Goal: Transaction & Acquisition: Purchase product/service

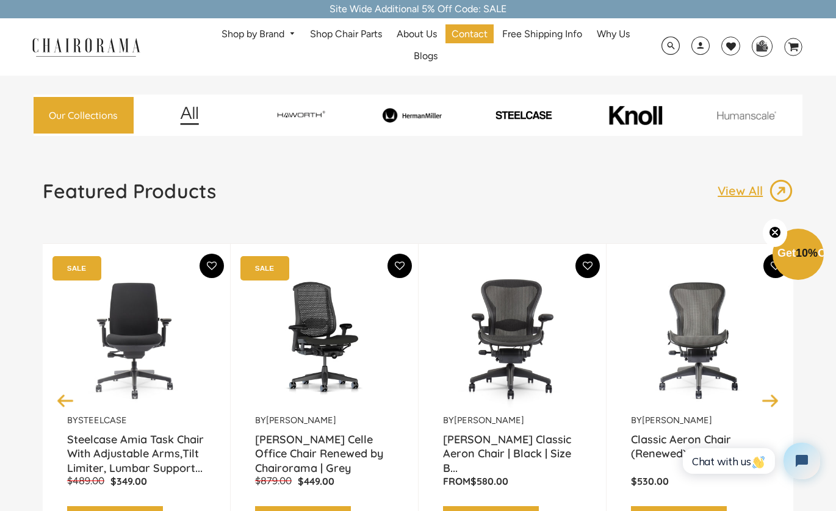
click at [412, 112] on img at bounding box center [411, 115] width 107 height 15
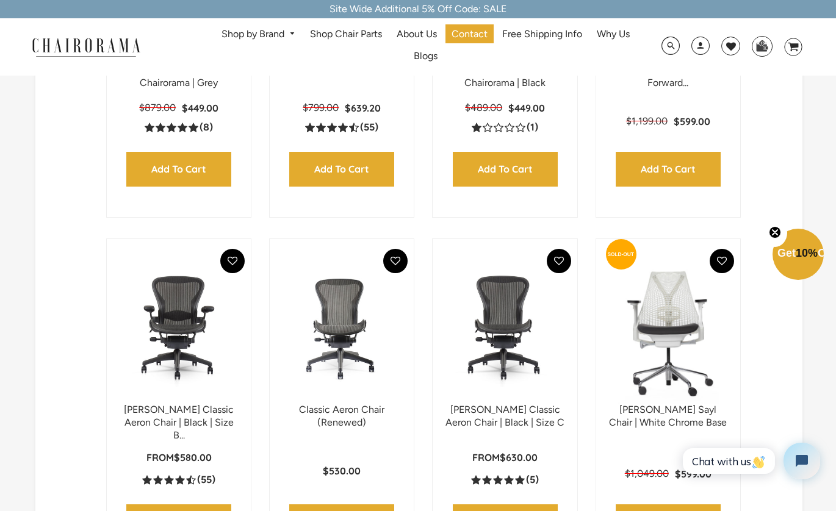
scroll to position [476, 0]
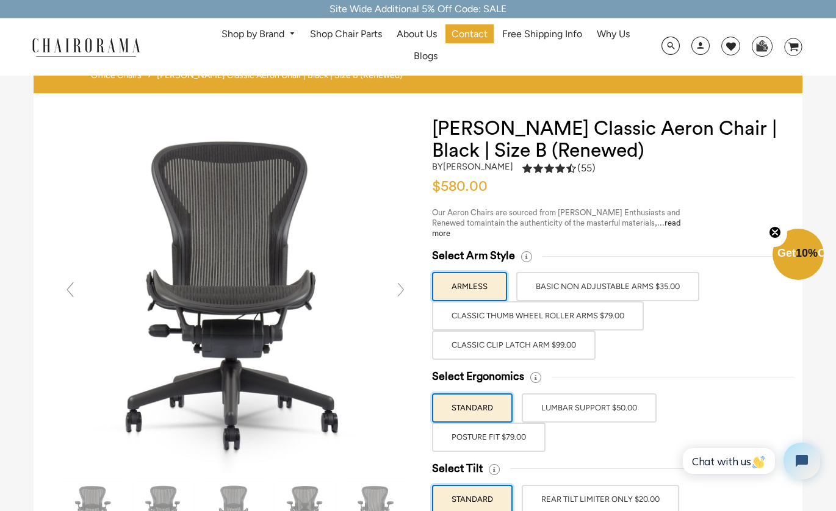
click at [409, 283] on link at bounding box center [401, 290] width 24 height 24
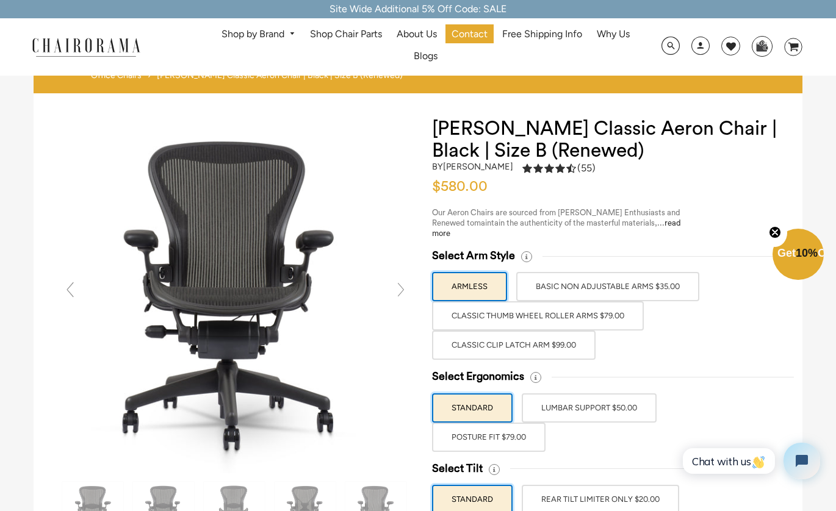
click at [409, 284] on link at bounding box center [401, 290] width 24 height 24
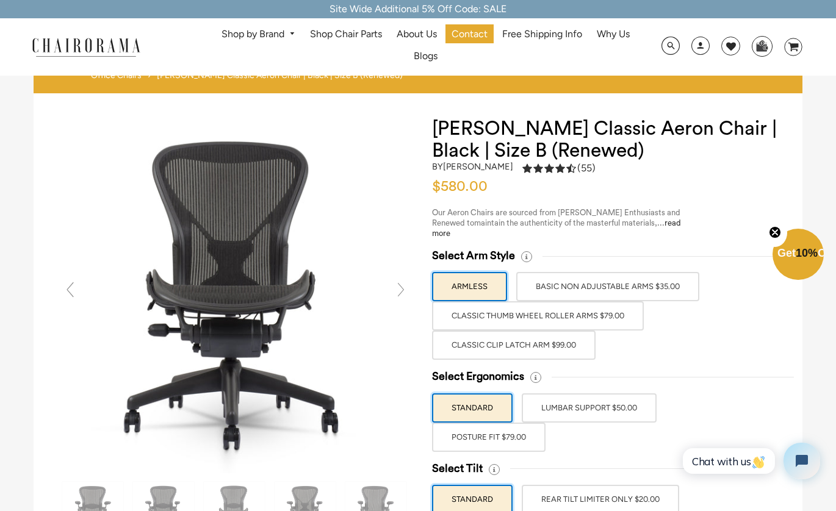
click at [409, 284] on link at bounding box center [401, 290] width 24 height 24
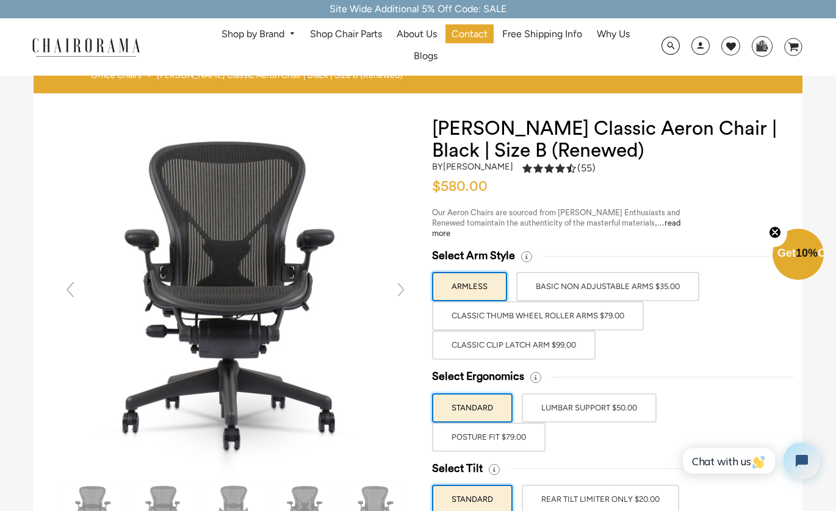
click at [409, 284] on link at bounding box center [401, 290] width 24 height 24
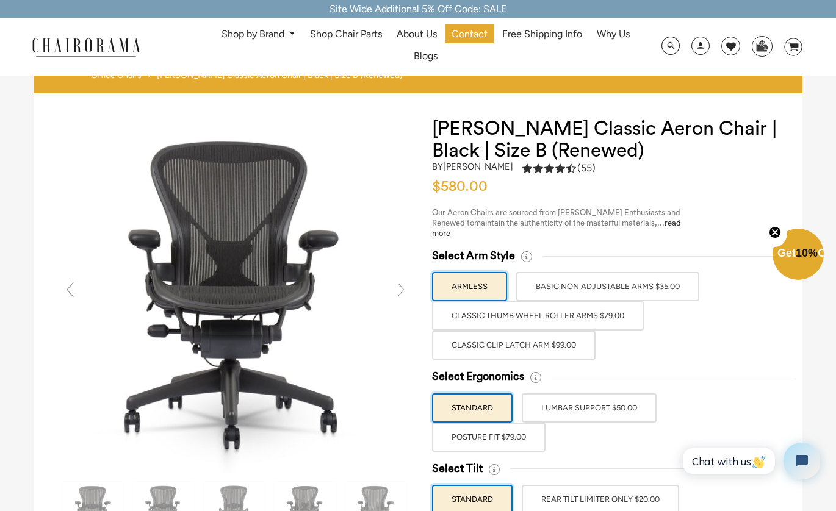
click at [580, 303] on label "Classic Thumb Wheel Roller Arms $79.00" at bounding box center [538, 315] width 212 height 29
click at [0, 0] on input "Classic Thumb Wheel Roller Arms $79.00" at bounding box center [0, 0] width 0 height 0
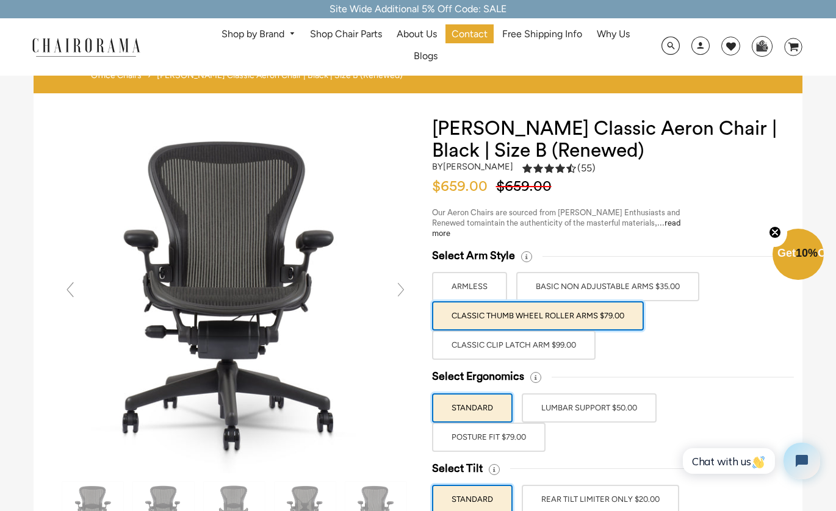
click at [584, 292] on label "BASIC NON ADJUSTABLE ARMS $35.00" at bounding box center [607, 286] width 183 height 29
click at [0, 0] on input "BASIC NON ADJUSTABLE ARMS $35.00" at bounding box center [0, 0] width 0 height 0
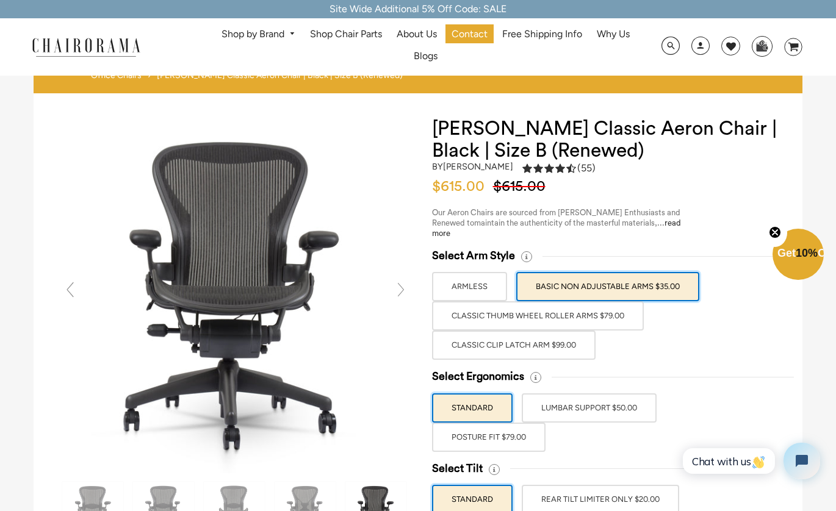
click at [556, 331] on label "Classic Clip Latch Arm $99.00" at bounding box center [513, 345] width 163 height 29
click at [0, 0] on input "Classic Clip Latch Arm $99.00" at bounding box center [0, 0] width 0 height 0
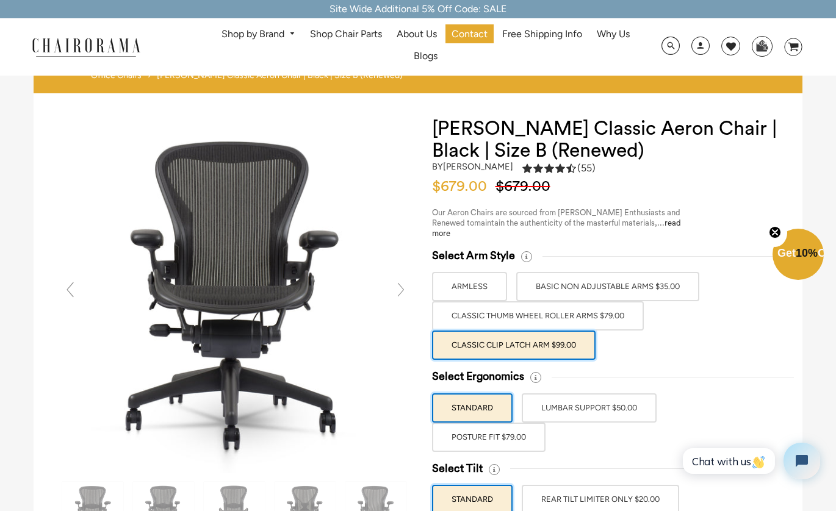
click at [396, 292] on link at bounding box center [401, 290] width 24 height 24
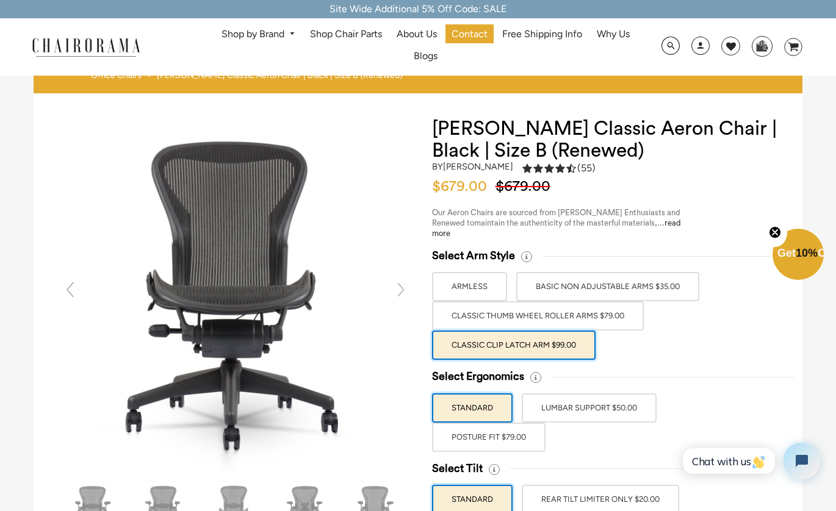
click at [396, 292] on link at bounding box center [401, 290] width 24 height 24
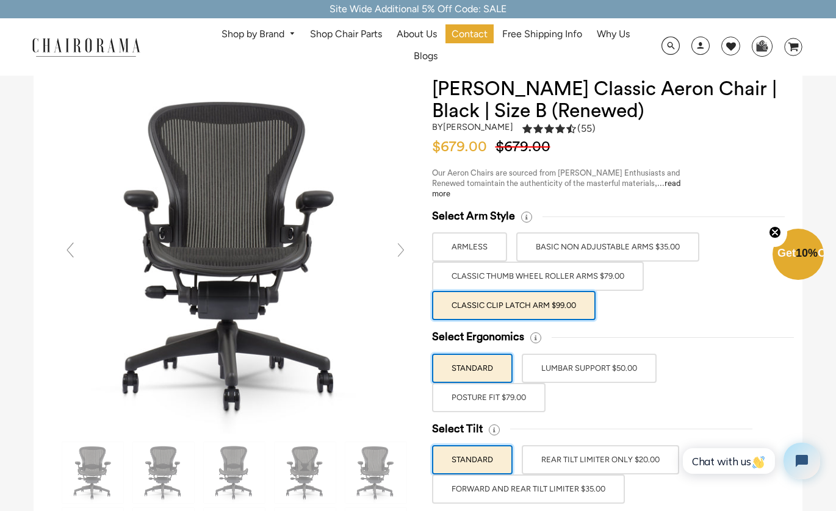
scroll to position [95, 0]
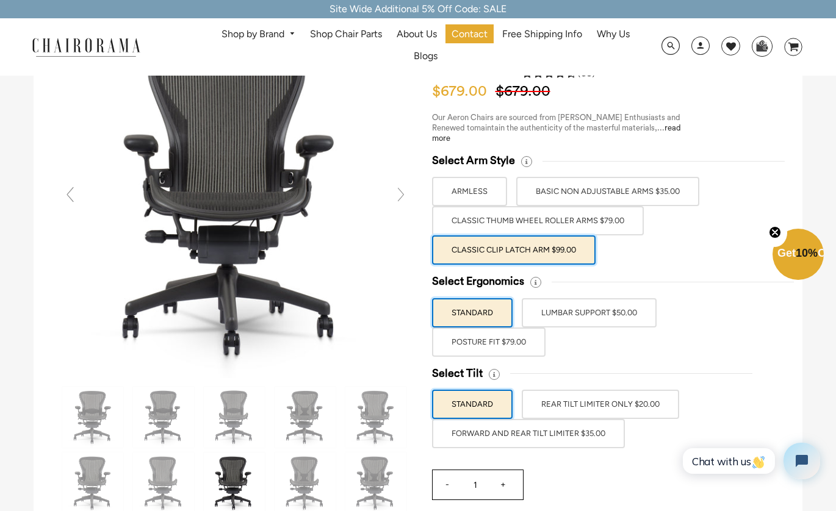
click at [520, 339] on label "POSTURE FIT $79.00" at bounding box center [488, 342] width 113 height 29
click at [0, 0] on input "POSTURE FIT $79.00" at bounding box center [0, 0] width 0 height 0
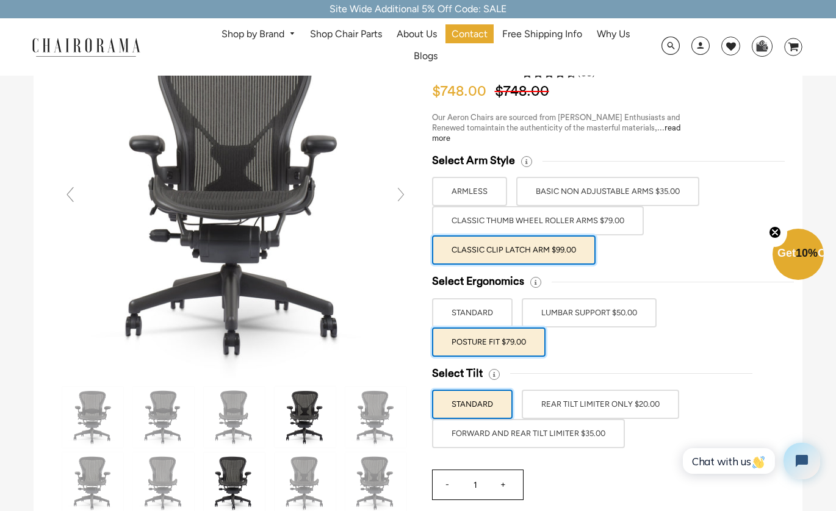
scroll to position [78, 0]
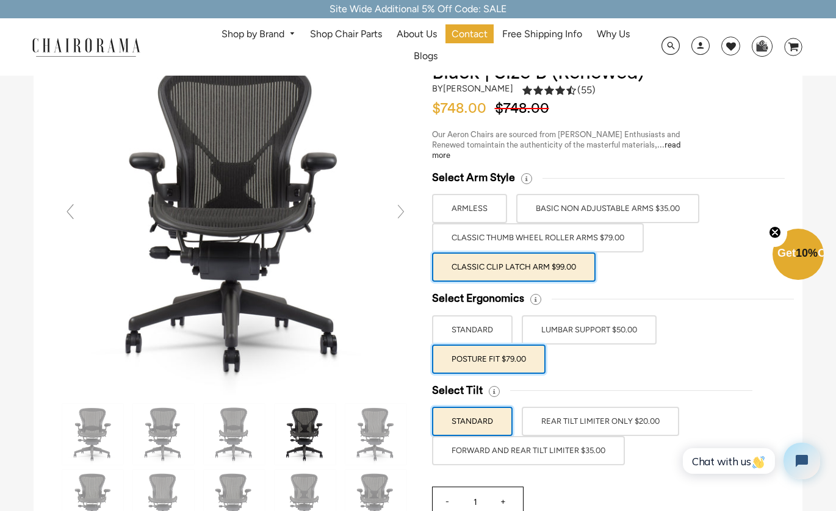
click at [554, 328] on label "LUMBAR SUPPORT $50.00" at bounding box center [589, 329] width 135 height 29
click at [0, 0] on input "LUMBAR SUPPORT $50.00" at bounding box center [0, 0] width 0 height 0
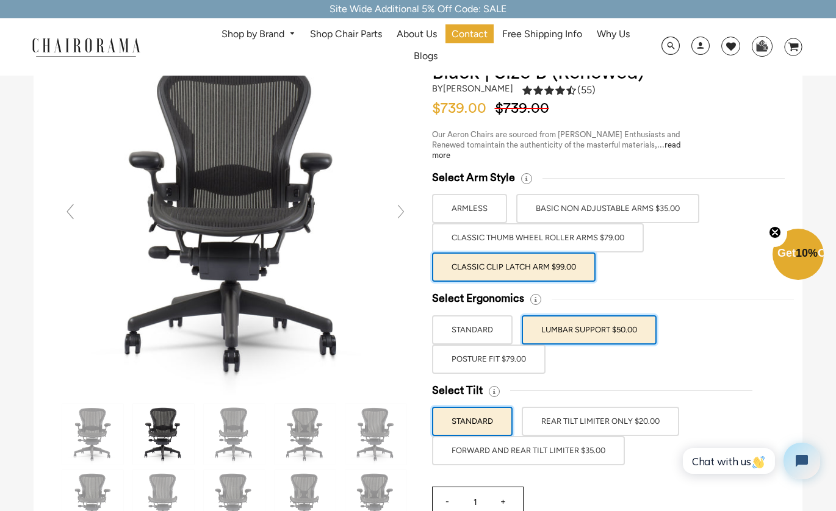
click at [490, 325] on label "STANDARD" at bounding box center [472, 329] width 81 height 29
click at [0, 0] on input "STANDARD" at bounding box center [0, 0] width 0 height 0
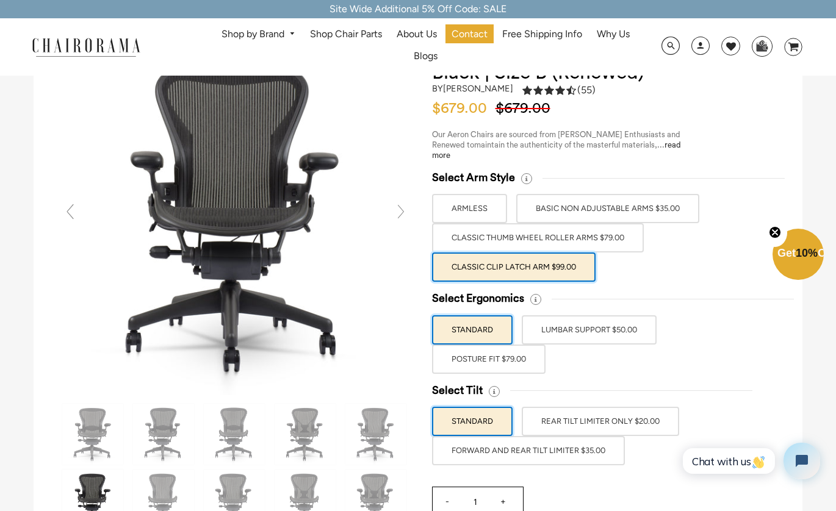
click at [534, 332] on label "LUMBAR SUPPORT $50.00" at bounding box center [589, 329] width 135 height 29
click at [0, 0] on input "LUMBAR SUPPORT $50.00" at bounding box center [0, 0] width 0 height 0
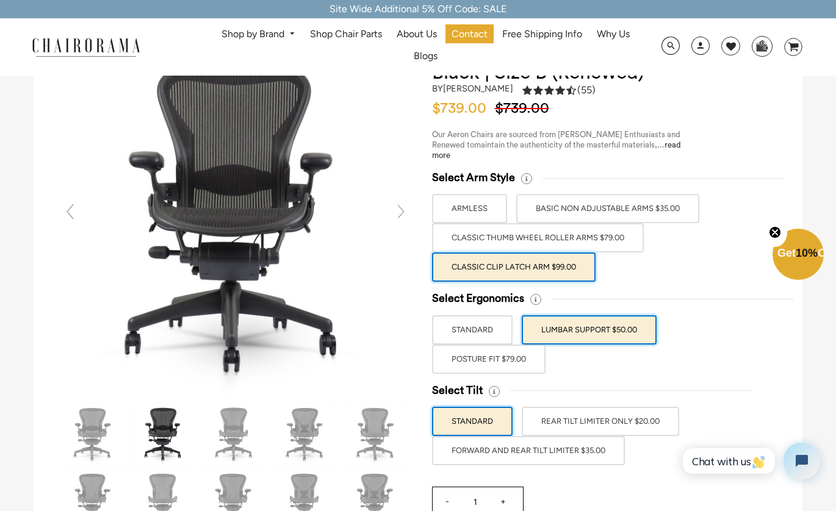
click at [479, 327] on label "STANDARD" at bounding box center [472, 329] width 81 height 29
click at [0, 0] on input "STANDARD" at bounding box center [0, 0] width 0 height 0
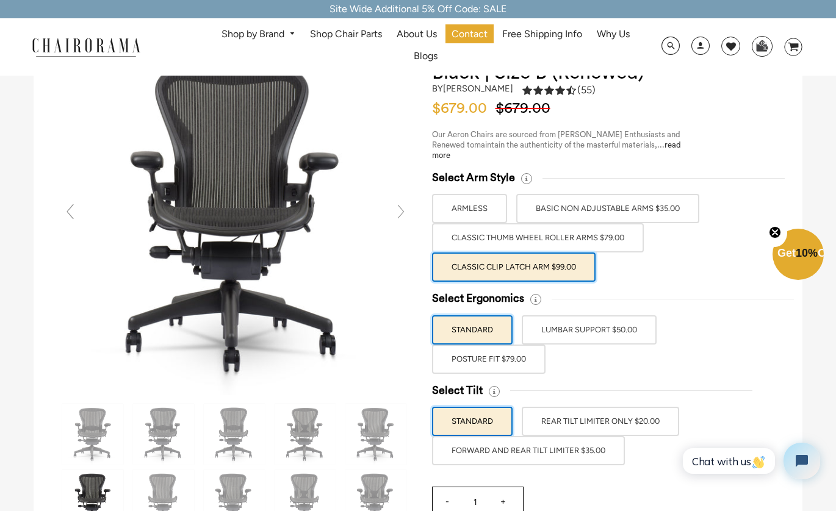
click at [541, 329] on label "LUMBAR SUPPORT $50.00" at bounding box center [589, 329] width 135 height 29
click at [0, 0] on input "LUMBAR SUPPORT $50.00" at bounding box center [0, 0] width 0 height 0
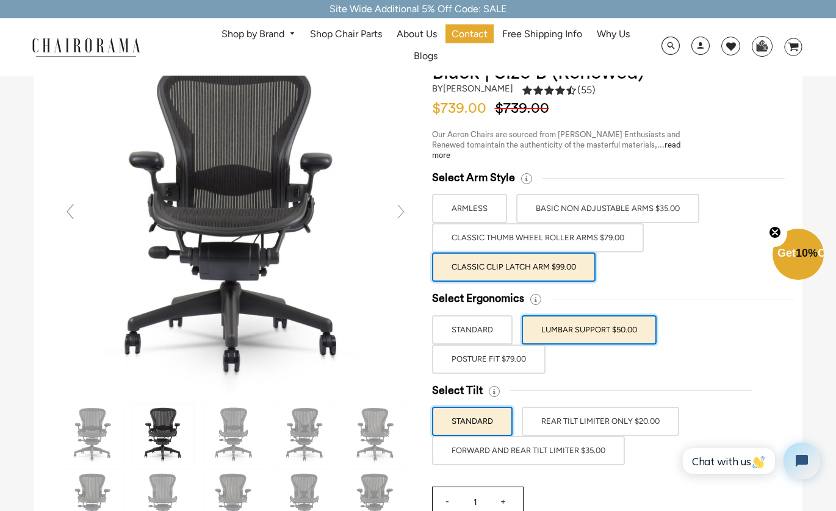
click at [484, 340] on label "STANDARD" at bounding box center [472, 329] width 81 height 29
click at [0, 0] on input "STANDARD" at bounding box center [0, 0] width 0 height 0
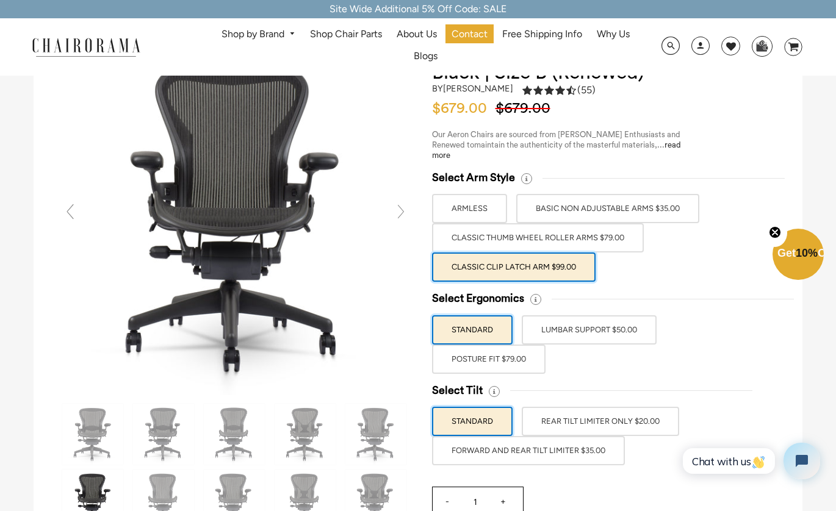
click at [483, 356] on label "POSTURE FIT $79.00" at bounding box center [488, 359] width 113 height 29
click at [0, 0] on input "POSTURE FIT $79.00" at bounding box center [0, 0] width 0 height 0
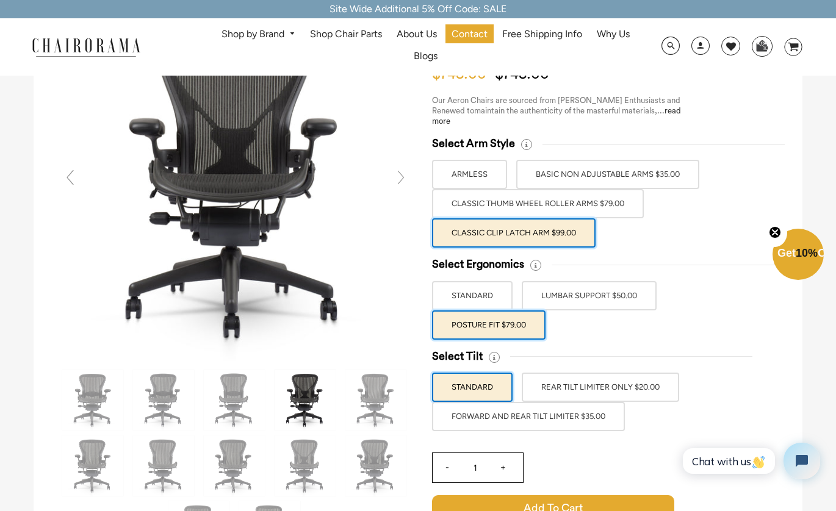
scroll to position [113, 0]
click at [553, 296] on label "LUMBAR SUPPORT $50.00" at bounding box center [589, 295] width 135 height 29
click at [0, 0] on input "LUMBAR SUPPORT $50.00" at bounding box center [0, 0] width 0 height 0
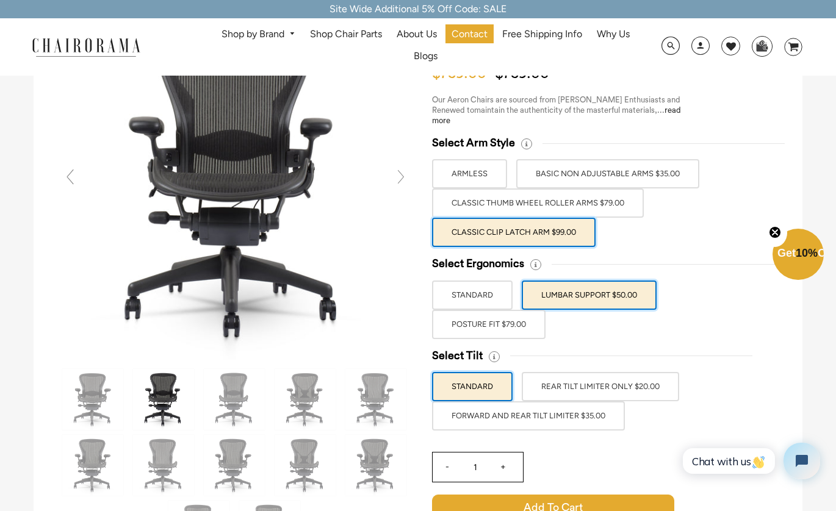
click at [501, 229] on label "Classic Clip Latch Arm $99.00" at bounding box center [513, 232] width 163 height 29
click at [0, 0] on input "Classic Clip Latch Arm $99.00" at bounding box center [0, 0] width 0 height 0
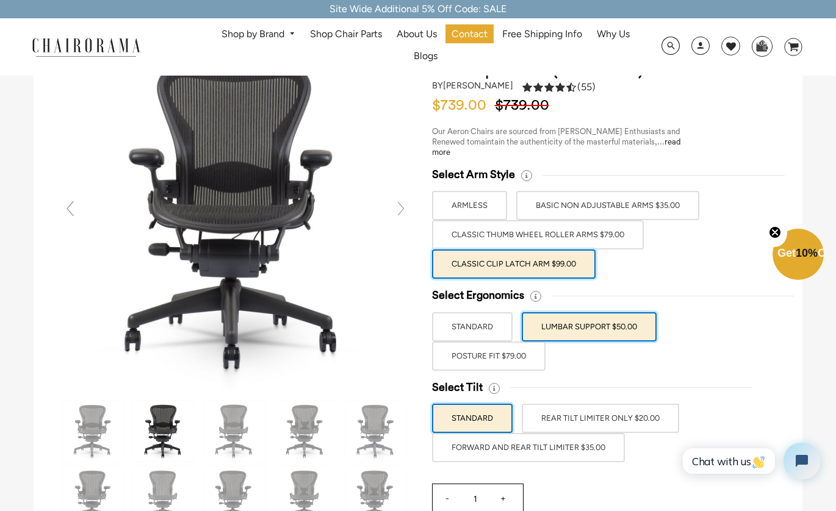
scroll to position [114, 0]
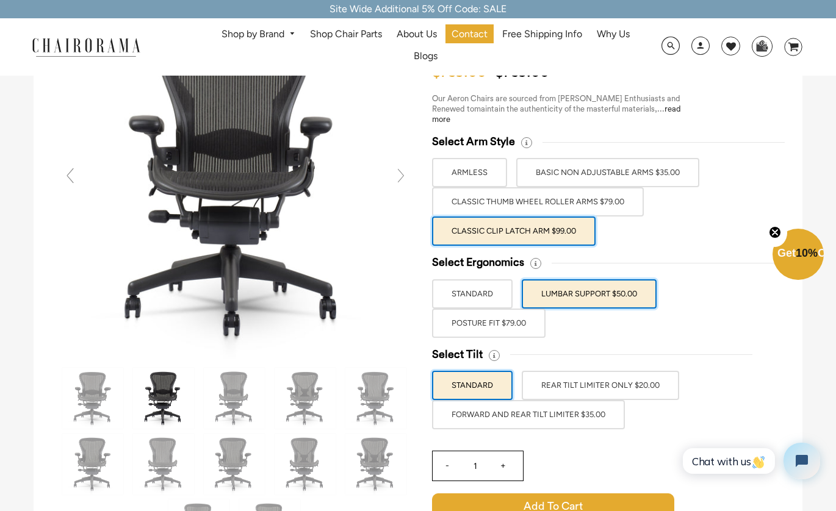
click at [475, 172] on label "ARMLESS" at bounding box center [469, 172] width 75 height 29
click at [0, 0] on input "ARMLESS" at bounding box center [0, 0] width 0 height 0
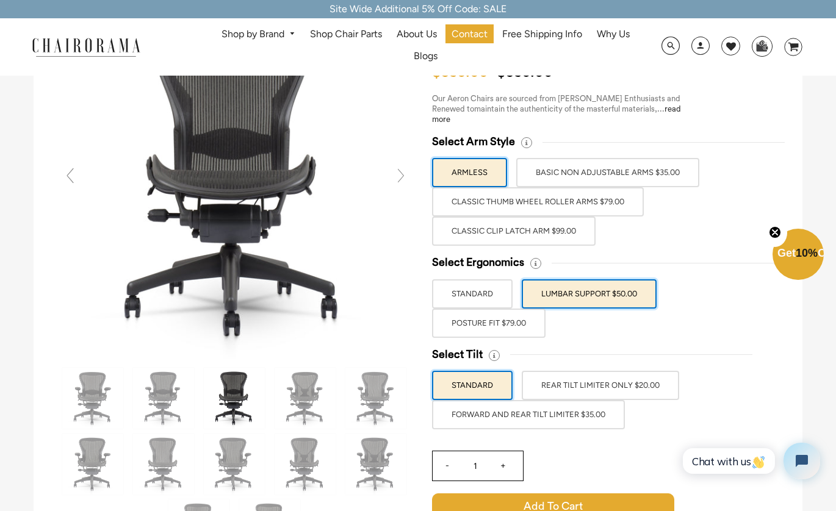
click at [496, 298] on label "STANDARD" at bounding box center [472, 293] width 81 height 29
click at [0, 0] on input "STANDARD" at bounding box center [0, 0] width 0 height 0
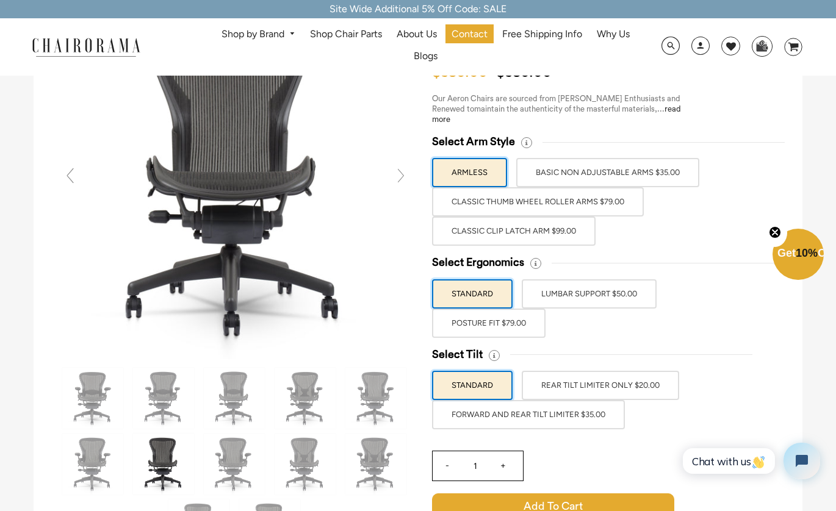
click at [495, 381] on label "STANDARD" at bounding box center [472, 385] width 81 height 29
click at [0, 0] on input "STANDARD" at bounding box center [0, 0] width 0 height 0
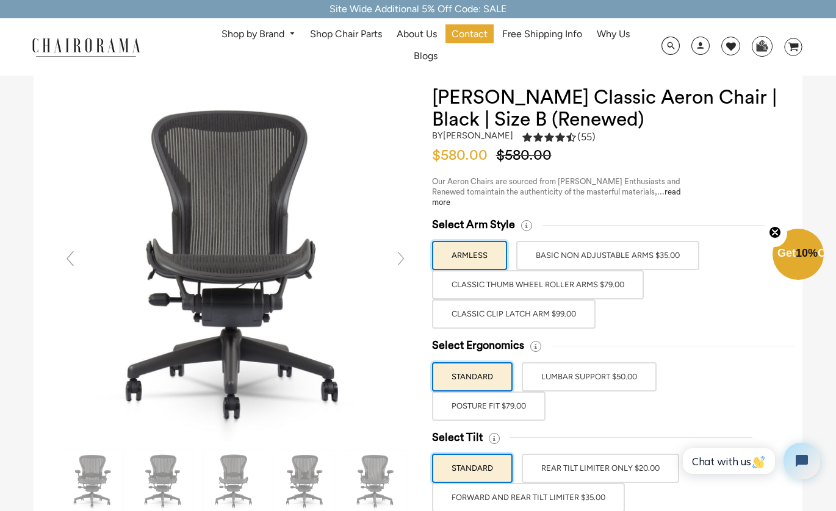
scroll to position [0, 0]
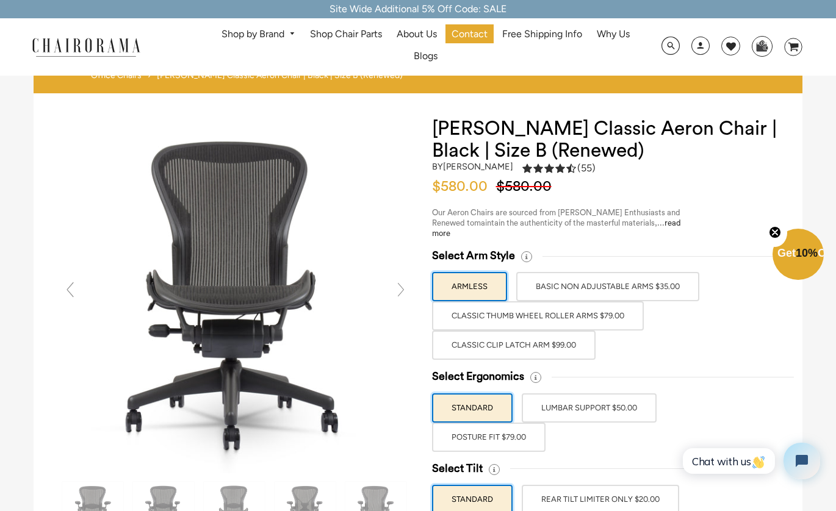
click at [409, 287] on link at bounding box center [401, 290] width 24 height 24
click at [605, 286] on label "BASIC NON ADJUSTABLE ARMS $35.00" at bounding box center [607, 286] width 183 height 29
click at [0, 0] on input "BASIC NON ADJUSTABLE ARMS $35.00" at bounding box center [0, 0] width 0 height 0
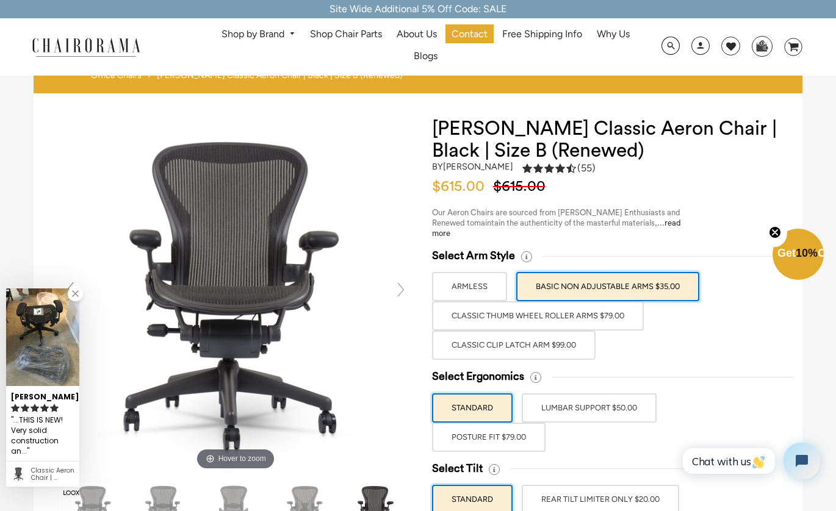
click at [491, 288] on label "ARMLESS" at bounding box center [469, 286] width 75 height 29
click at [0, 0] on input "ARMLESS" at bounding box center [0, 0] width 0 height 0
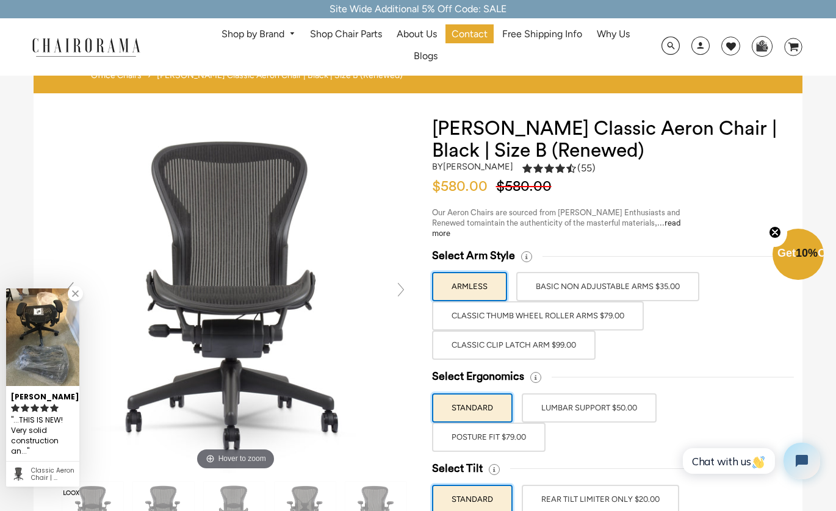
click at [491, 302] on label "Classic Thumb Wheel Roller Arms $79.00" at bounding box center [538, 315] width 212 height 29
click at [0, 0] on input "Classic Thumb Wheel Roller Arms $79.00" at bounding box center [0, 0] width 0 height 0
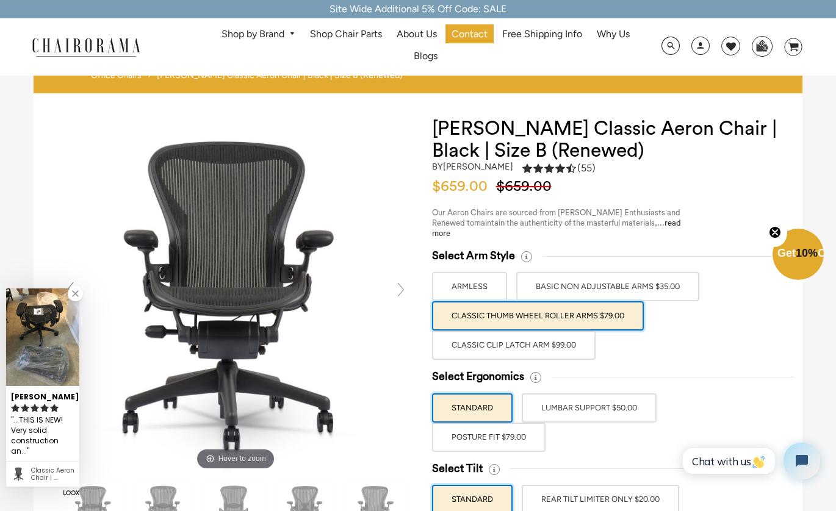
click at [475, 281] on label "ARMLESS" at bounding box center [469, 286] width 75 height 29
click at [0, 0] on input "ARMLESS" at bounding box center [0, 0] width 0 height 0
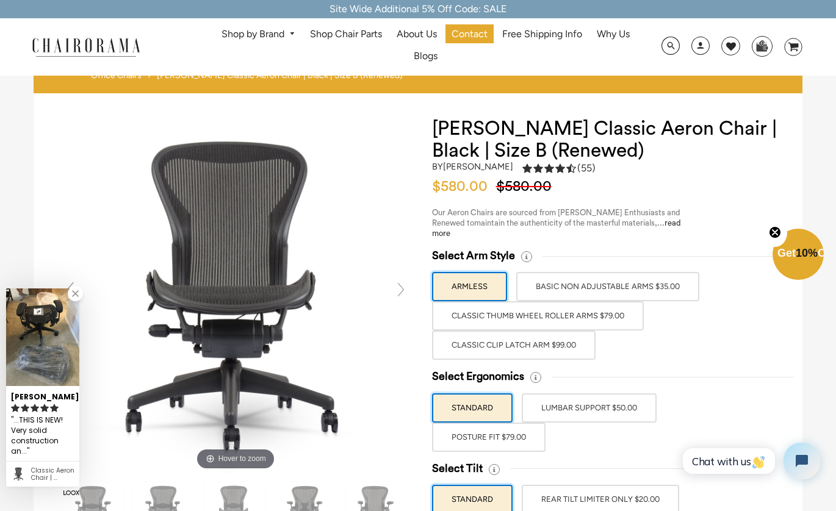
click at [474, 326] on label "Classic Thumb Wheel Roller Arms $79.00" at bounding box center [538, 315] width 212 height 29
click at [0, 0] on input "Classic Thumb Wheel Roller Arms $79.00" at bounding box center [0, 0] width 0 height 0
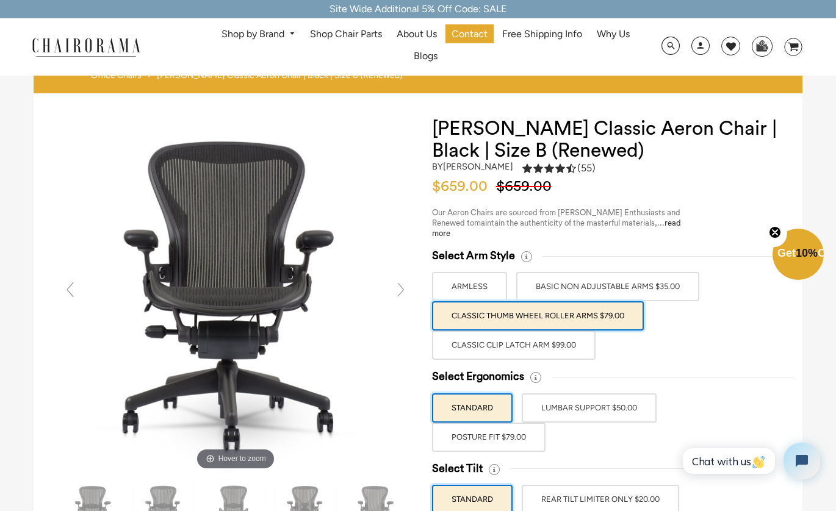
click at [616, 293] on label "BASIC NON ADJUSTABLE ARMS $35.00" at bounding box center [607, 286] width 183 height 29
click at [0, 0] on input "BASIC NON ADJUSTABLE ARMS $35.00" at bounding box center [0, 0] width 0 height 0
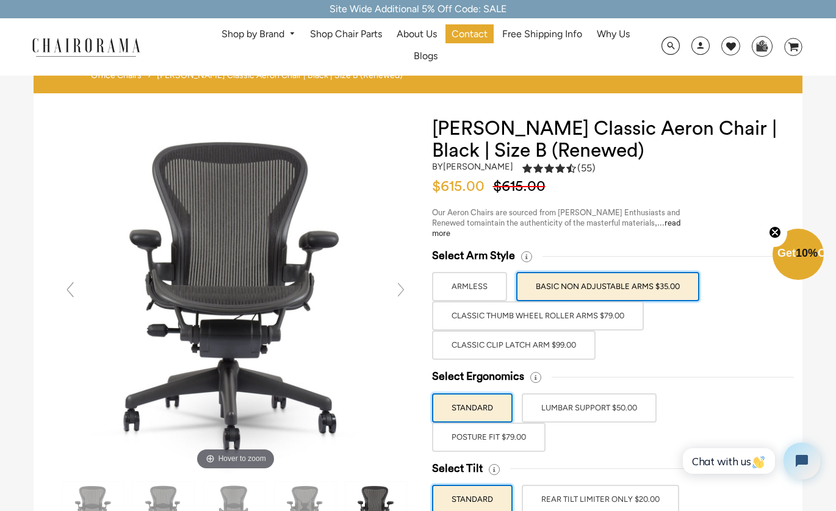
click at [594, 316] on label "Classic Thumb Wheel Roller Arms $79.00" at bounding box center [538, 315] width 212 height 29
click at [0, 0] on input "Classic Thumb Wheel Roller Arms $79.00" at bounding box center [0, 0] width 0 height 0
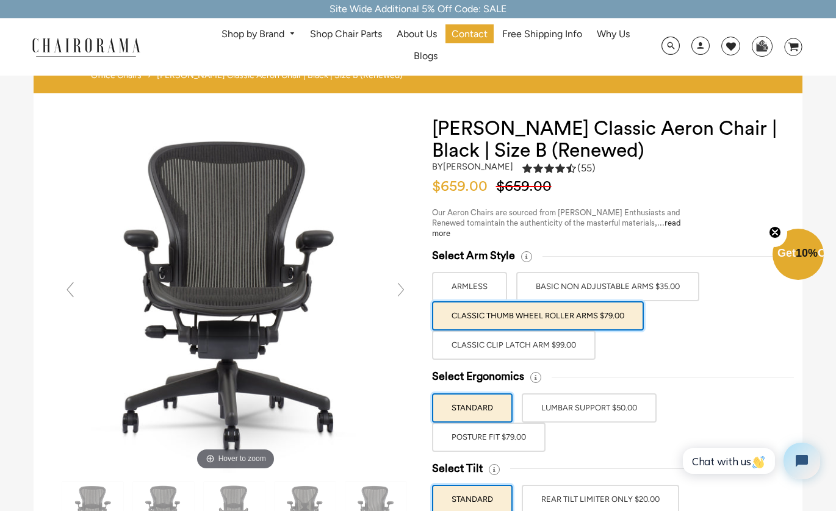
click at [546, 359] on label "Classic Clip Latch Arm $99.00" at bounding box center [513, 345] width 163 height 29
click at [0, 0] on input "Classic Clip Latch Arm $99.00" at bounding box center [0, 0] width 0 height 0
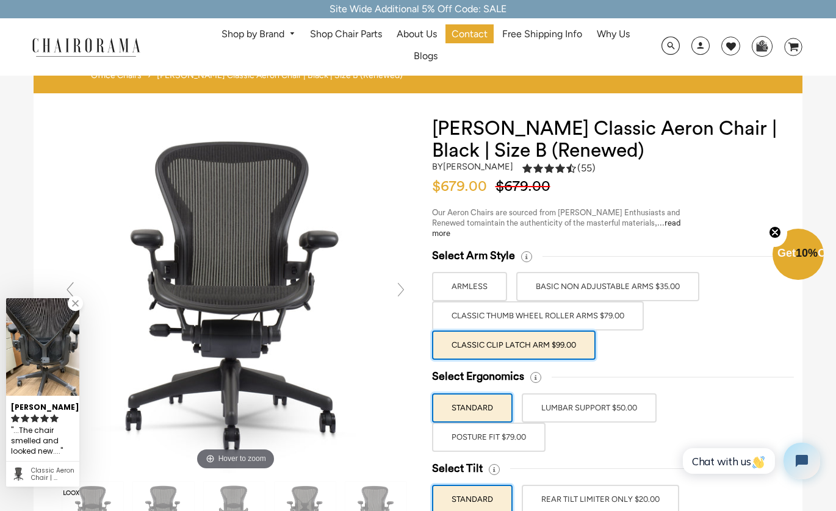
click at [400, 290] on link at bounding box center [401, 290] width 24 height 24
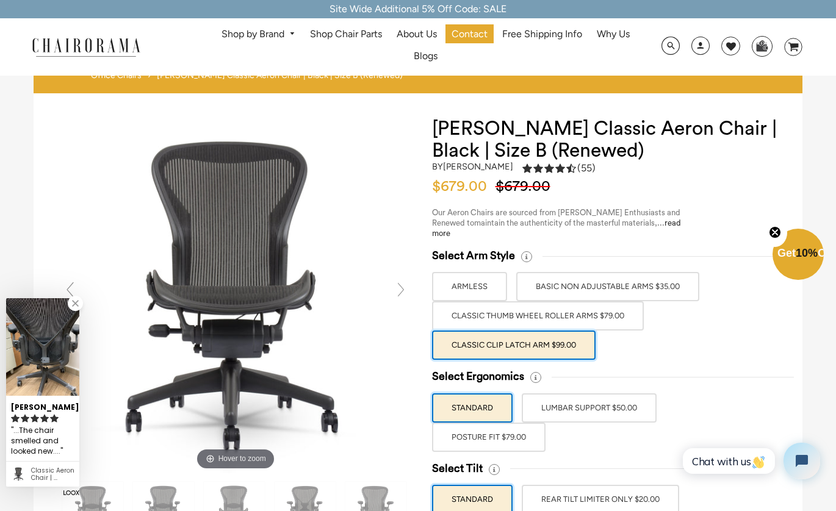
click at [400, 290] on link at bounding box center [401, 290] width 24 height 24
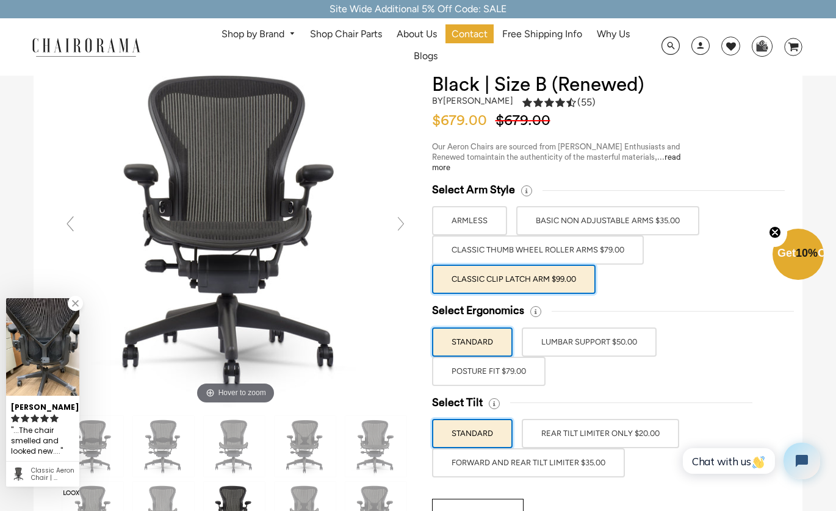
scroll to position [67, 0]
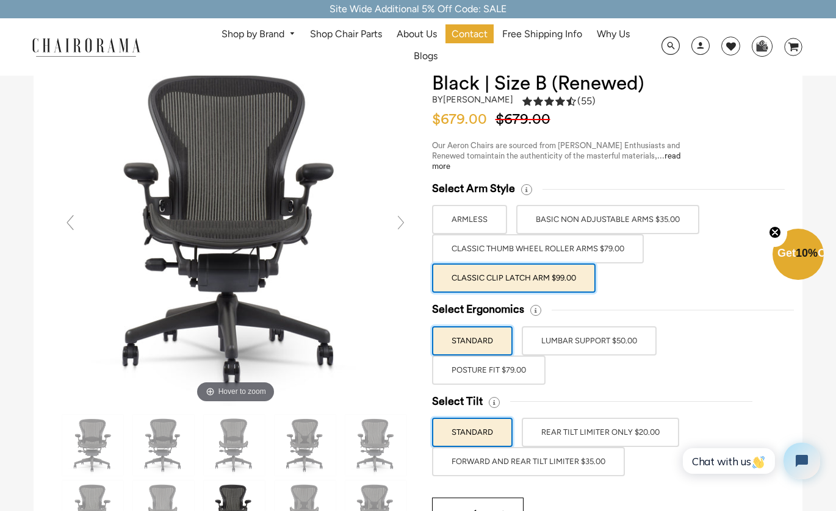
click at [570, 350] on label "LUMBAR SUPPORT $50.00" at bounding box center [589, 340] width 135 height 29
click at [0, 0] on input "LUMBAR SUPPORT $50.00" at bounding box center [0, 0] width 0 height 0
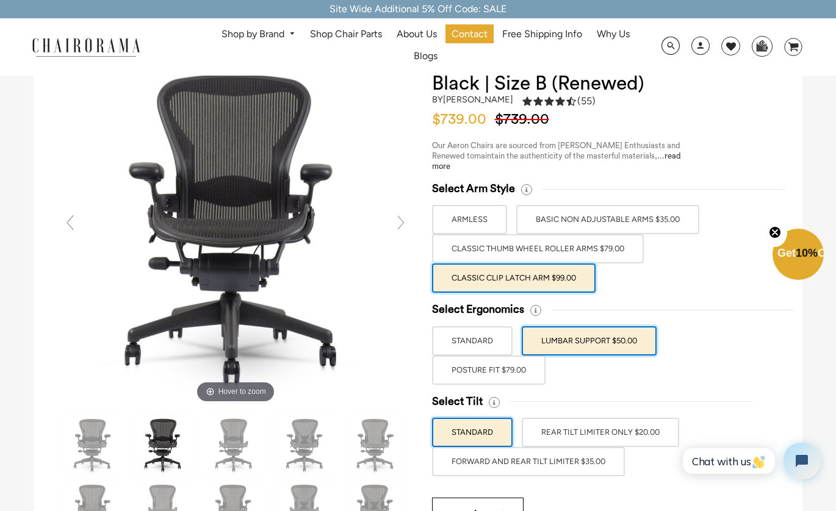
click at [535, 371] on label "POSTURE FIT $79.00" at bounding box center [488, 370] width 113 height 29
click at [0, 0] on input "POSTURE FIT $79.00" at bounding box center [0, 0] width 0 height 0
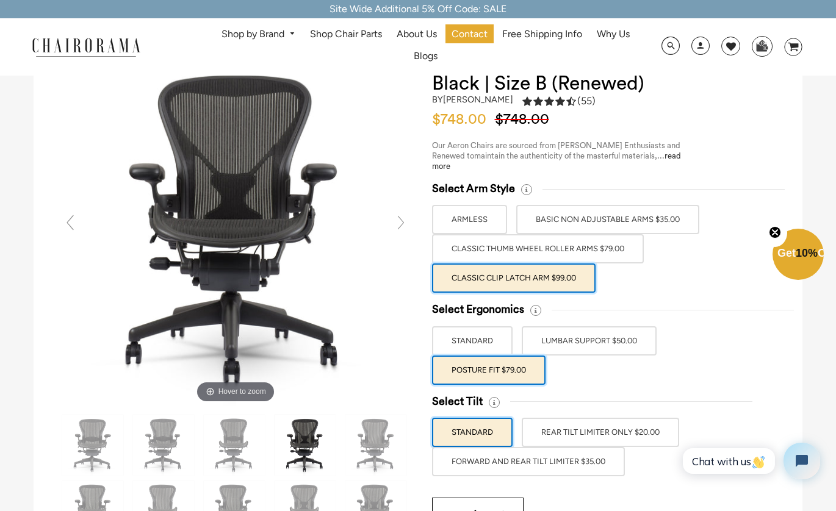
click at [569, 332] on label "LUMBAR SUPPORT $50.00" at bounding box center [589, 340] width 135 height 29
click at [0, 0] on input "LUMBAR SUPPORT $50.00" at bounding box center [0, 0] width 0 height 0
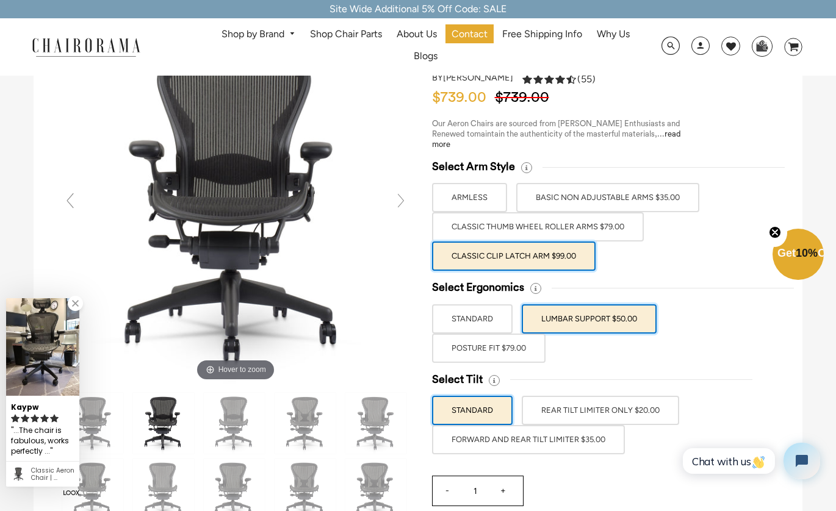
scroll to position [90, 0]
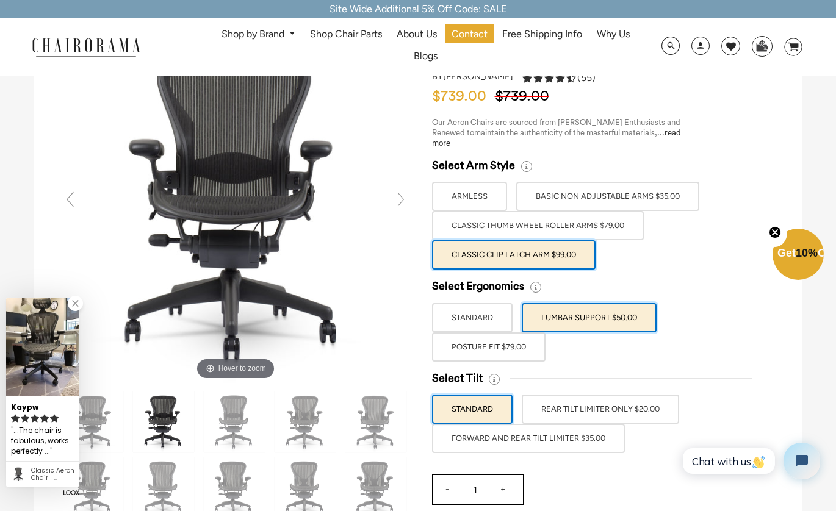
click at [534, 338] on label "POSTURE FIT $79.00" at bounding box center [488, 346] width 113 height 29
click at [0, 0] on input "POSTURE FIT $79.00" at bounding box center [0, 0] width 0 height 0
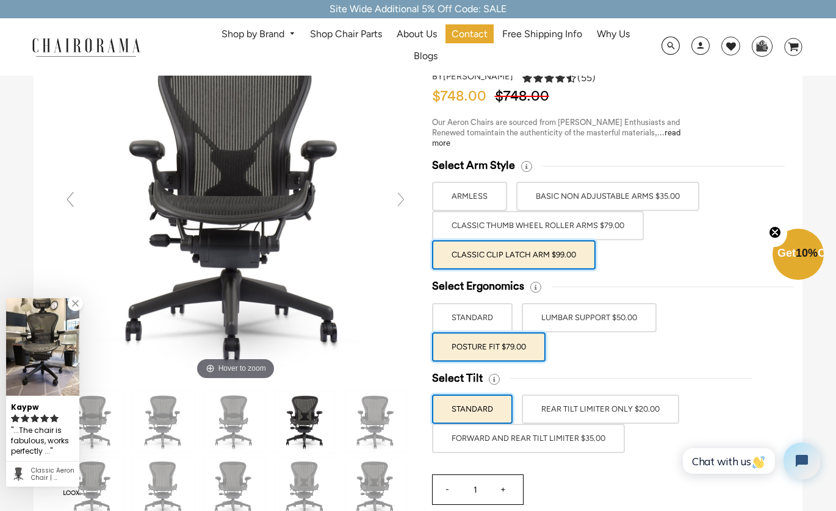
click at [563, 316] on label "LUMBAR SUPPORT $50.00" at bounding box center [589, 317] width 135 height 29
click at [0, 0] on input "LUMBAR SUPPORT $50.00" at bounding box center [0, 0] width 0 height 0
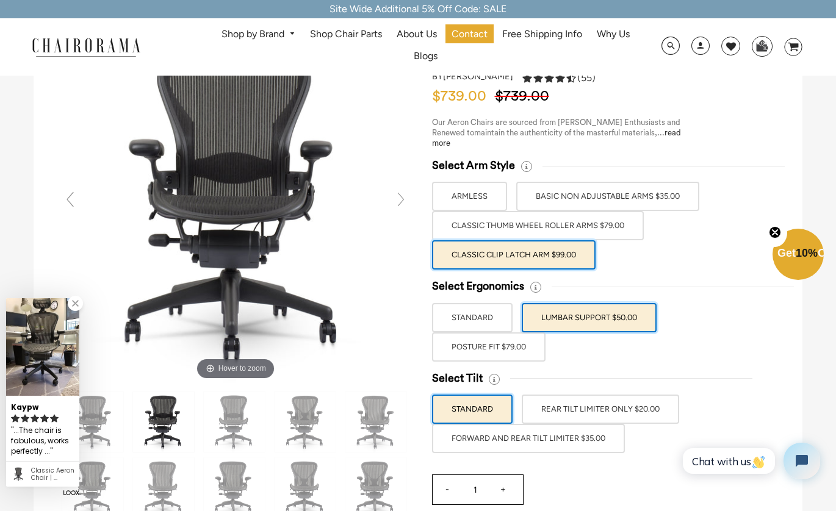
scroll to position [142, 0]
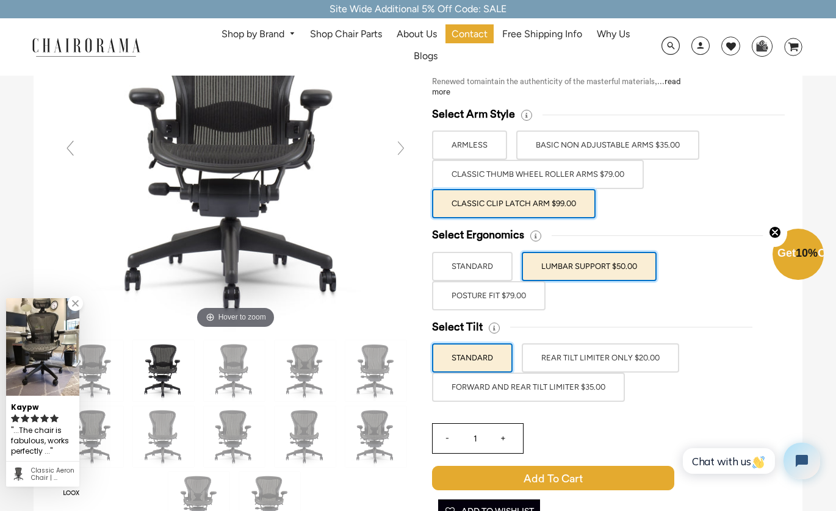
click at [550, 368] on label "REAR TILT LIMITER ONLY $20.00" at bounding box center [600, 357] width 157 height 29
click at [0, 0] on input "REAR TILT LIMITER ONLY $20.00" at bounding box center [0, 0] width 0 height 0
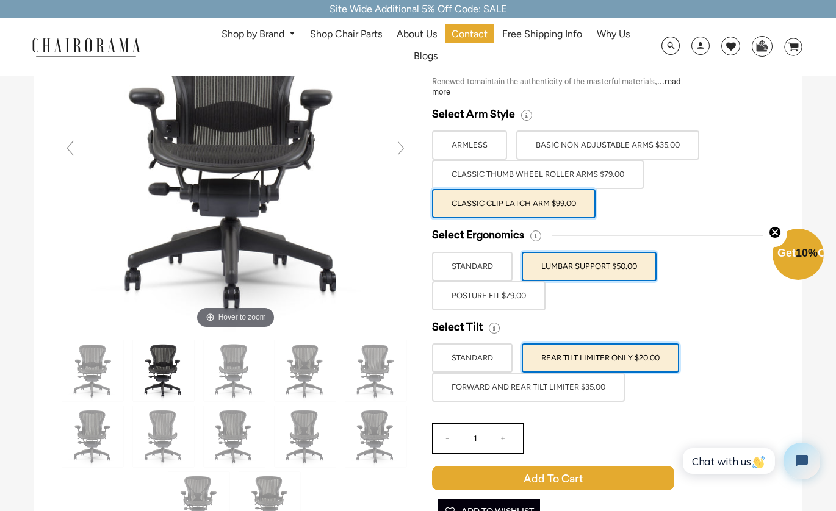
click at [545, 390] on label "FORWARD AND REAR TILT LIMITER $35.00" at bounding box center [528, 387] width 193 height 29
click at [0, 0] on input "FORWARD AND REAR TILT LIMITER $35.00" at bounding box center [0, 0] width 0 height 0
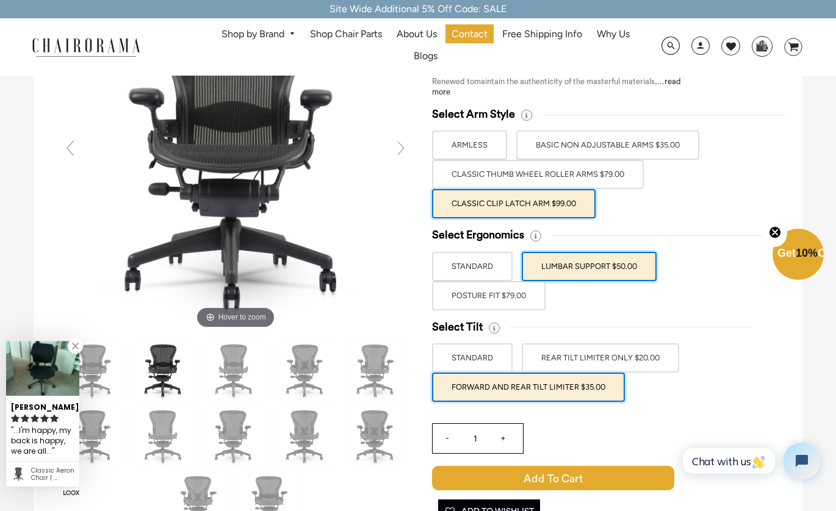
click at [553, 349] on label "REAR TILT LIMITER ONLY $20.00" at bounding box center [600, 357] width 157 height 29
click at [0, 0] on input "REAR TILT LIMITER ONLY $20.00" at bounding box center [0, 0] width 0 height 0
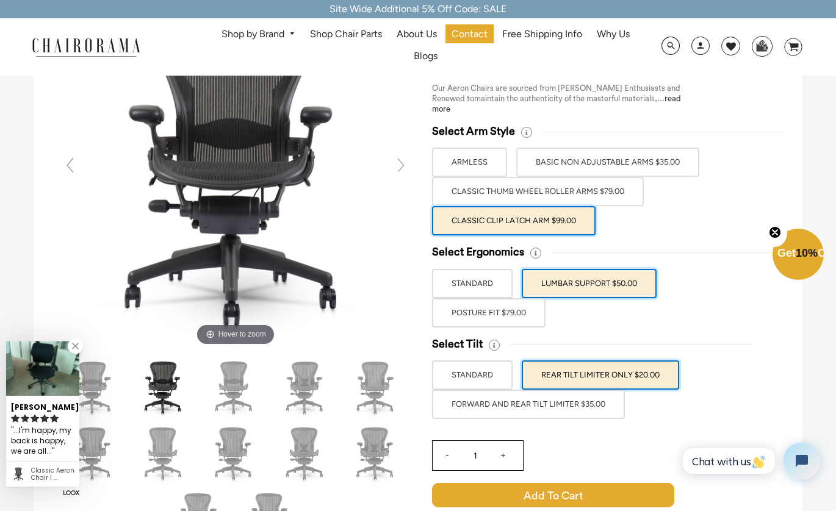
scroll to position [99, 0]
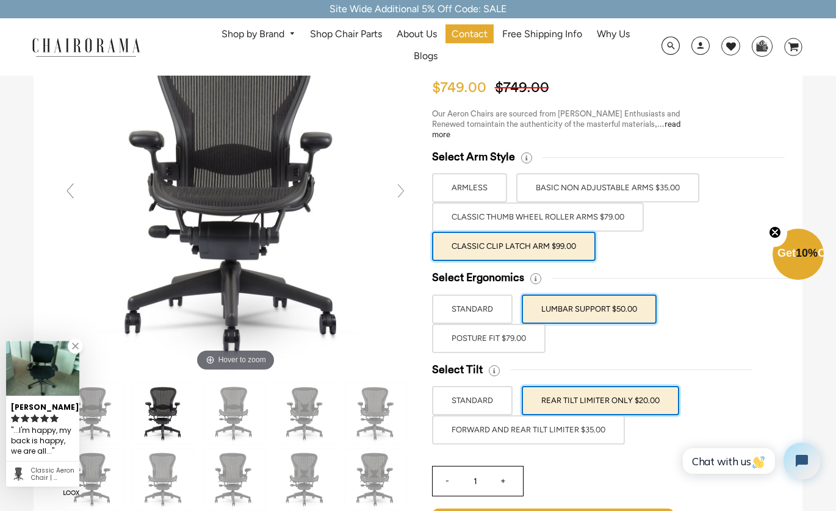
click at [540, 437] on label "FORWARD AND REAR TILT LIMITER $35.00" at bounding box center [528, 429] width 193 height 29
click at [0, 0] on input "FORWARD AND REAR TILT LIMITER $35.00" at bounding box center [0, 0] width 0 height 0
